Goal: Transaction & Acquisition: Subscribe to service/newsletter

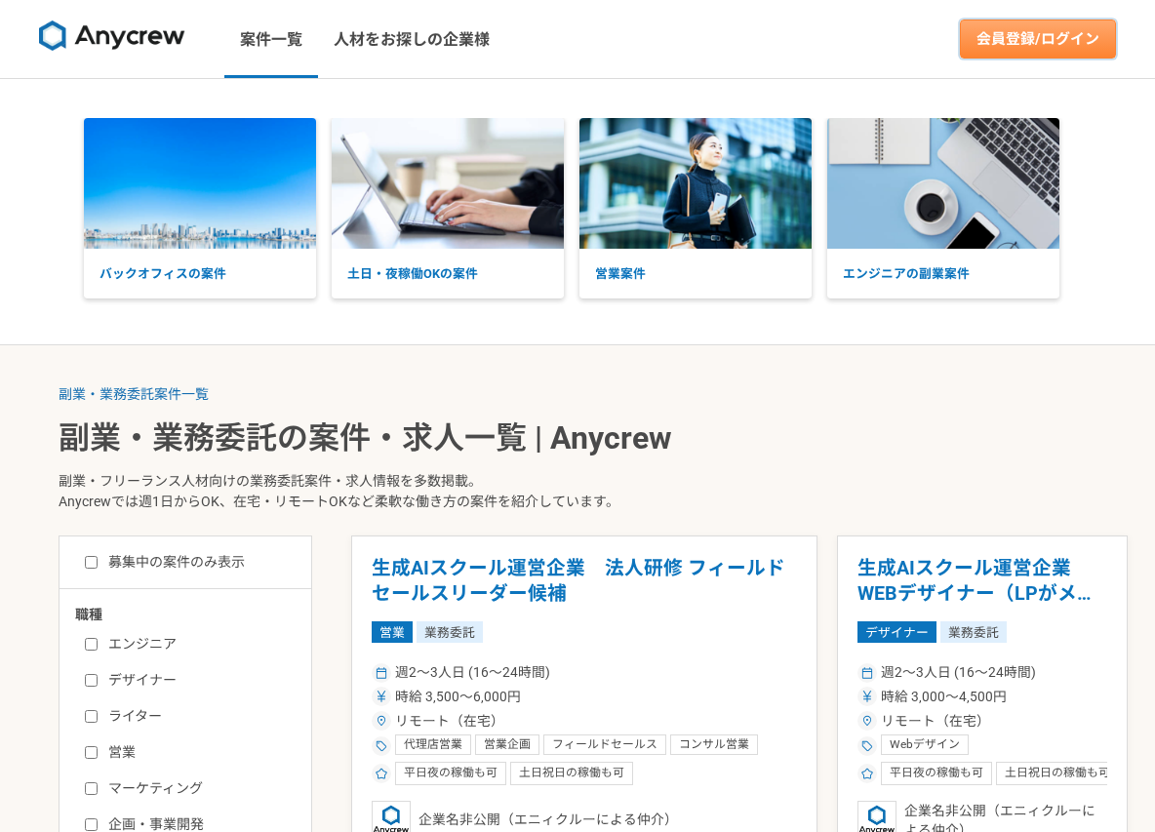
click at [1048, 30] on link "会員登録/ログイン" at bounding box center [1038, 39] width 156 height 39
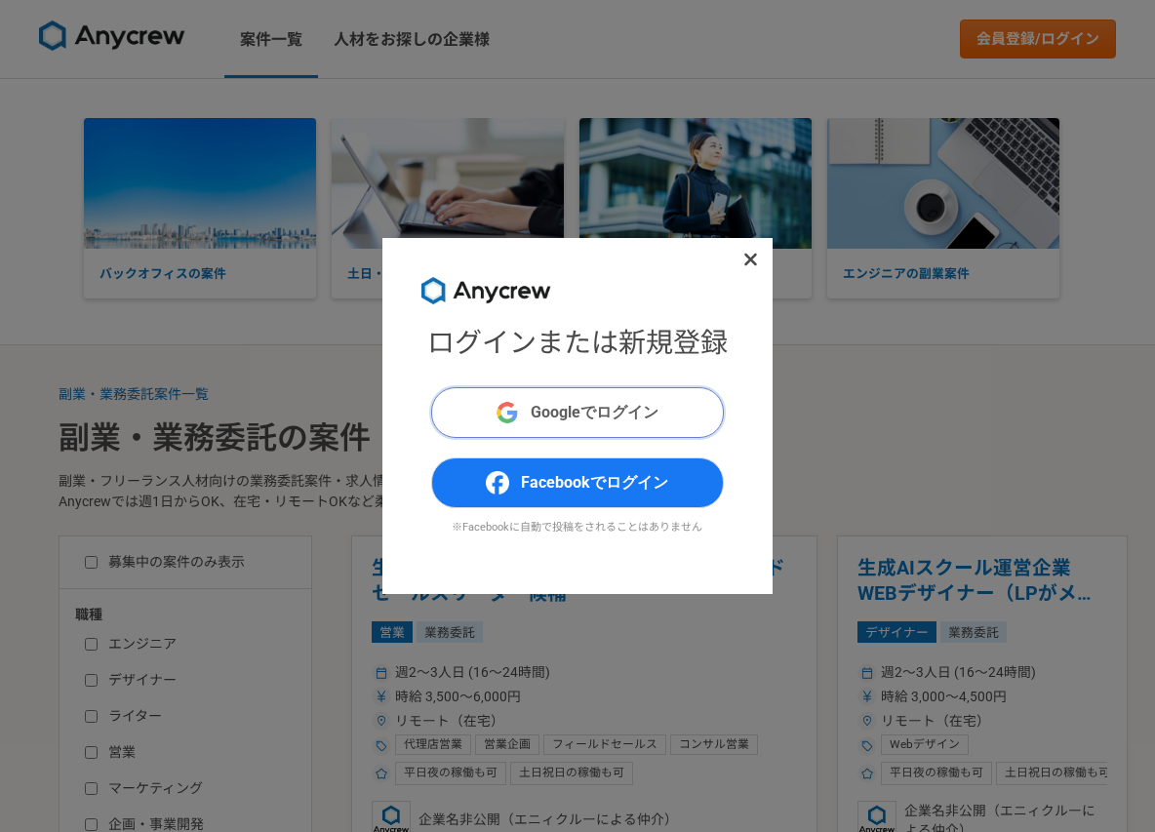
click at [645, 406] on span "Googleでログイン" at bounding box center [594, 412] width 128 height 23
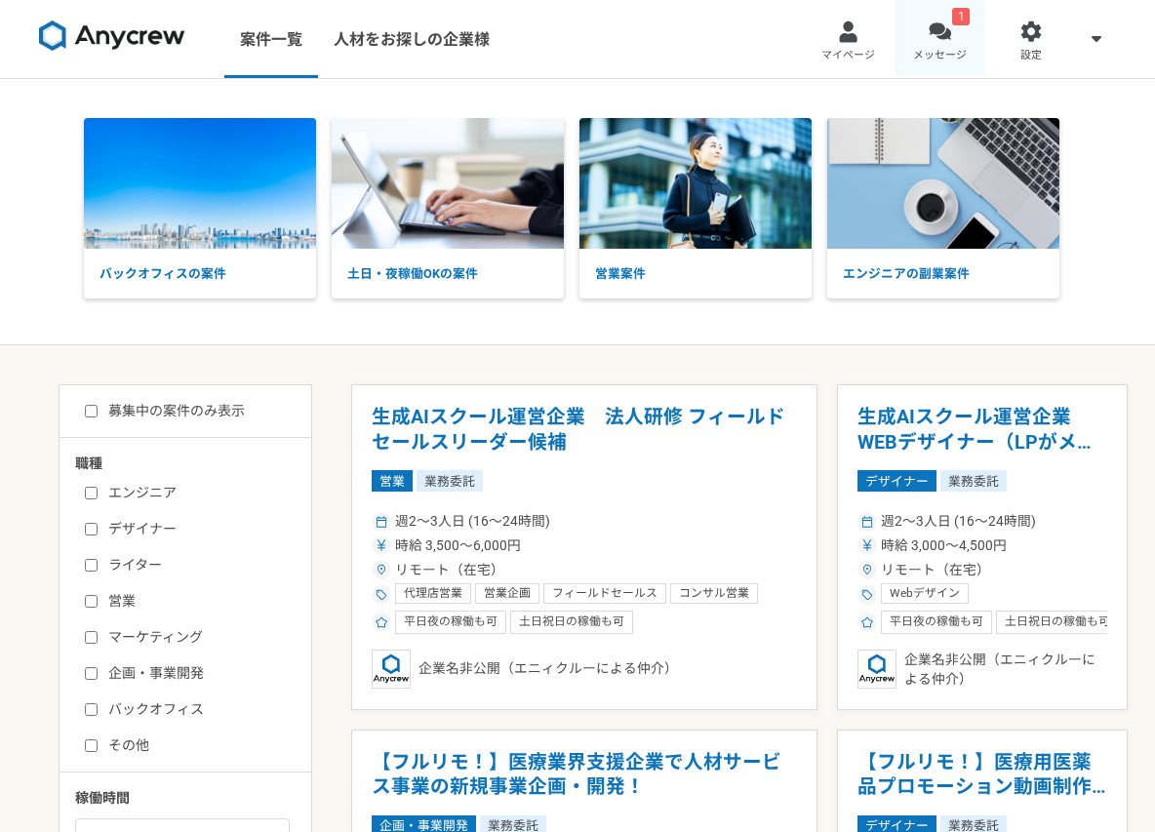
click at [950, 34] on link "1 メッセージ" at bounding box center [940, 39] width 92 height 78
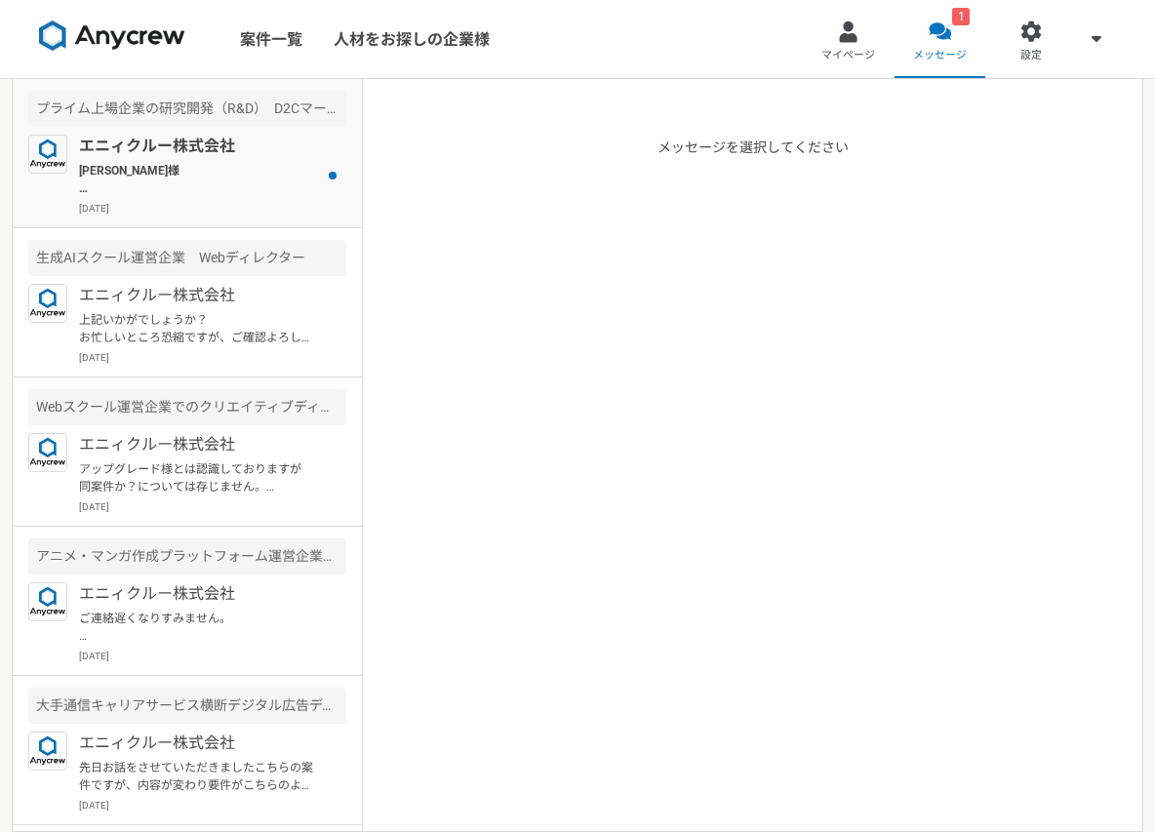
click at [246, 212] on p "2025年7月30日" at bounding box center [212, 208] width 267 height 15
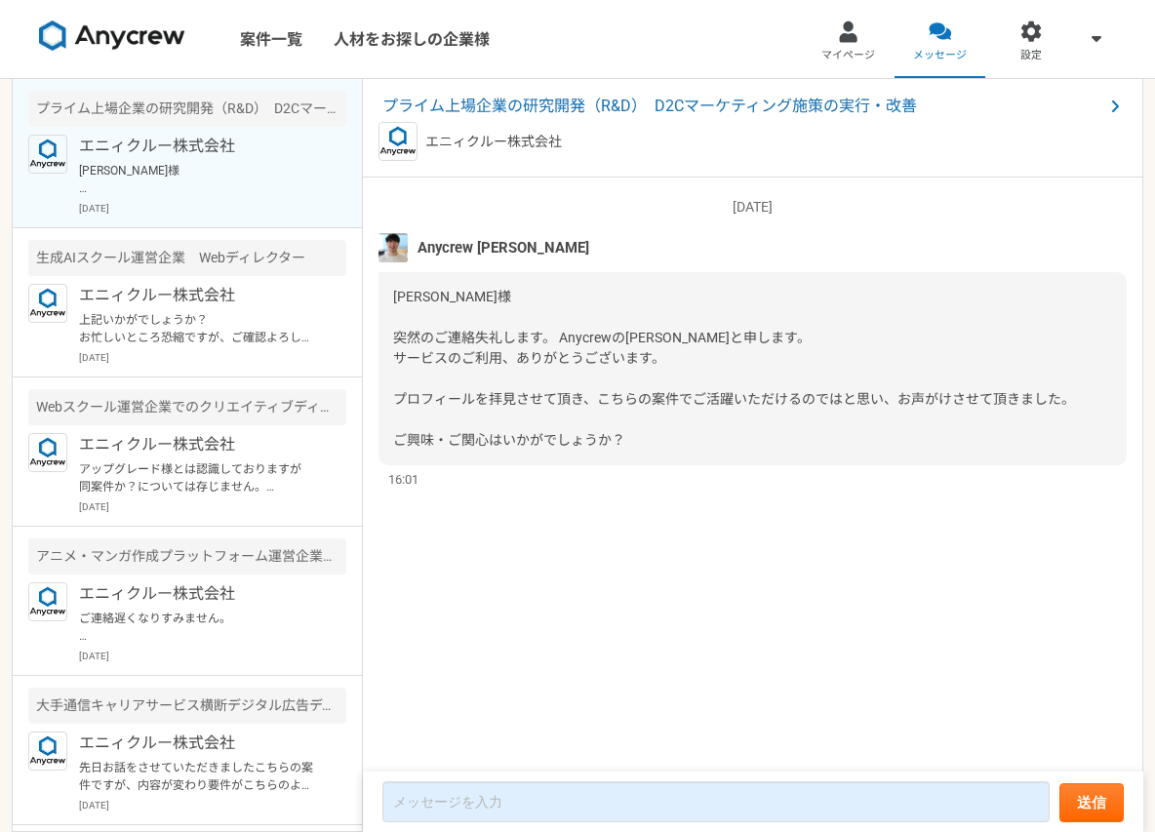
click at [167, 44] on img at bounding box center [112, 35] width 146 height 31
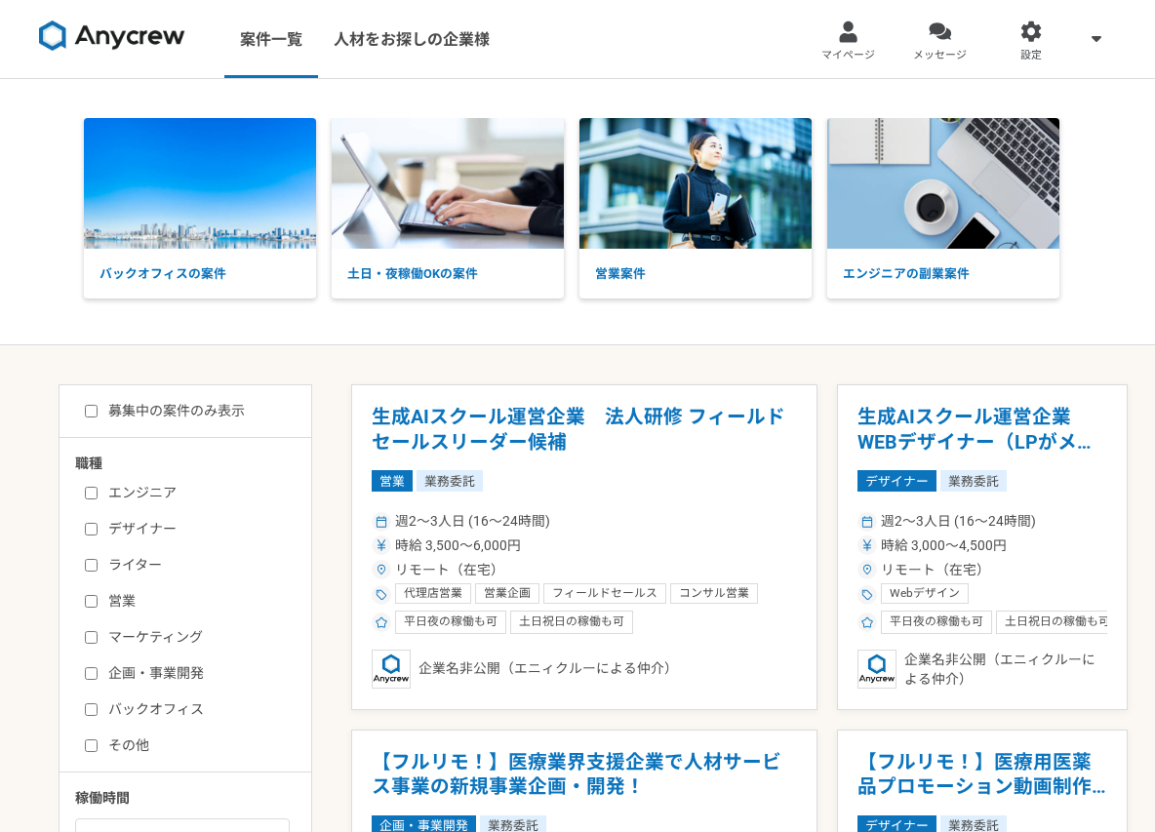
click at [96, 642] on input "マーケティング" at bounding box center [91, 637] width 13 height 13
checkbox input "true"
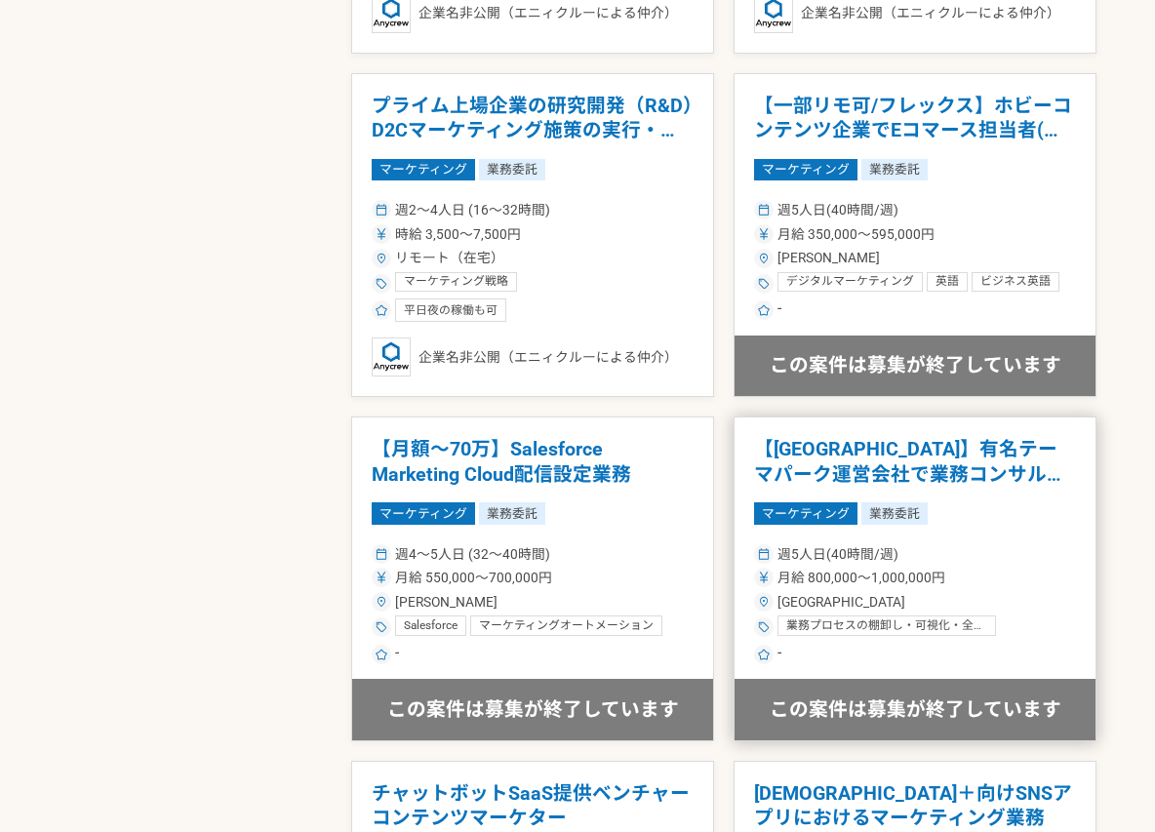
scroll to position [1687, 0]
